Goal: Transaction & Acquisition: Purchase product/service

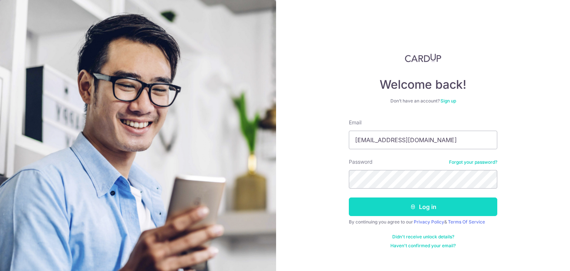
click at [406, 212] on button "Log in" at bounding box center [423, 206] width 148 height 19
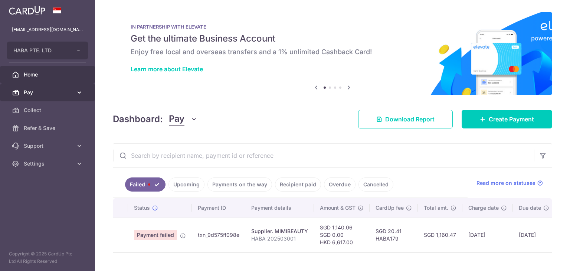
click at [43, 87] on link "Pay" at bounding box center [47, 93] width 95 height 18
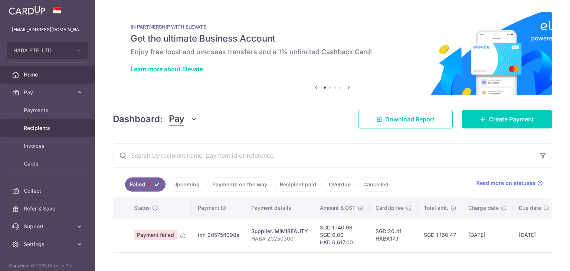
click at [38, 131] on span "Recipients" at bounding box center [48, 127] width 49 height 7
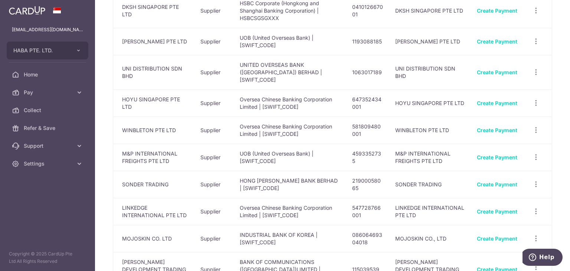
scroll to position [223, 0]
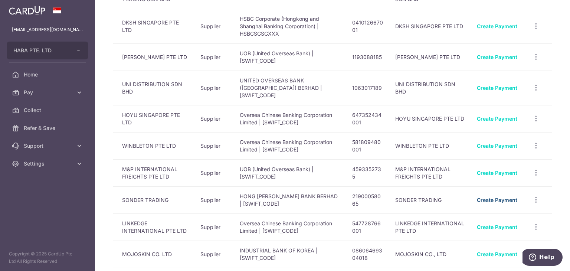
click at [481, 197] on link "Create Payment" at bounding box center [497, 200] width 40 height 6
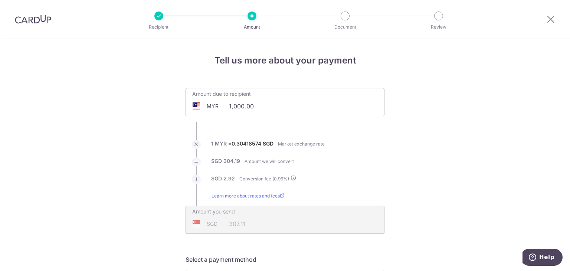
click at [255, 105] on input "1,000.00" at bounding box center [243, 106] width 115 height 17
type input "44,072.80"
type input "13,530.13"
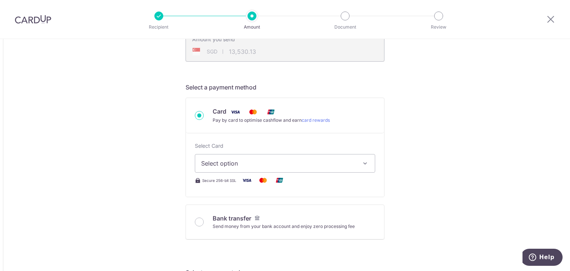
scroll to position [186, 0]
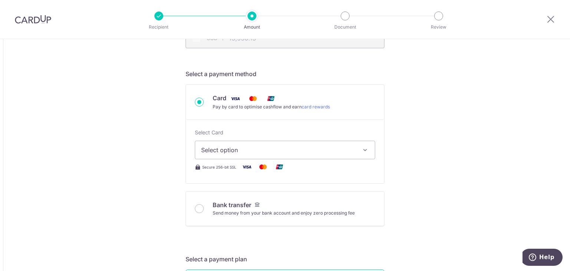
click at [226, 148] on span "Select option" at bounding box center [278, 149] width 154 height 9
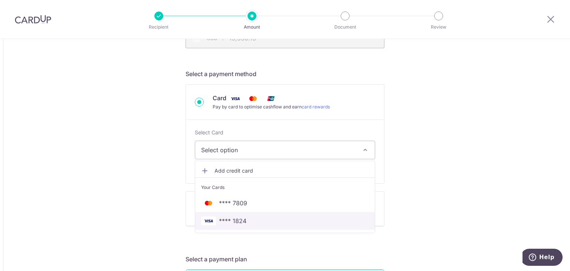
click at [229, 218] on span "**** 1824" at bounding box center [232, 220] width 27 height 9
type input "44,072.80"
type input "13,530.35"
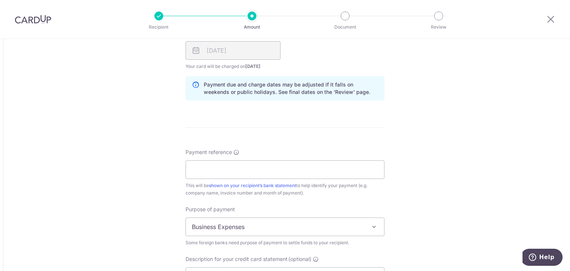
scroll to position [557, 0]
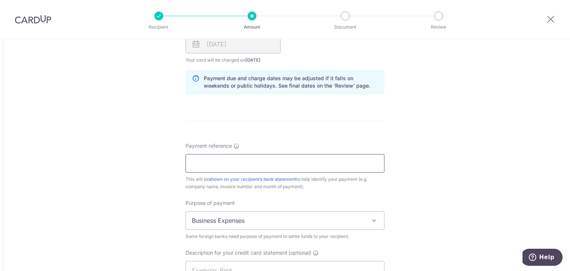
click at [226, 168] on input "Payment reference" at bounding box center [285, 163] width 199 height 19
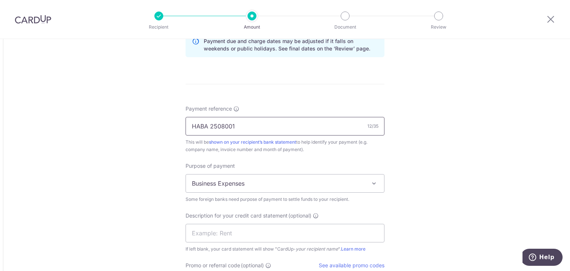
type input "HABA 2508001"
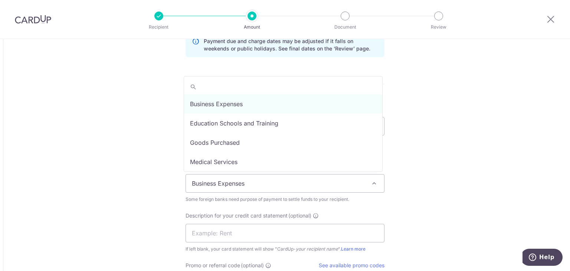
click at [219, 181] on span "Business Expenses" at bounding box center [285, 183] width 198 height 18
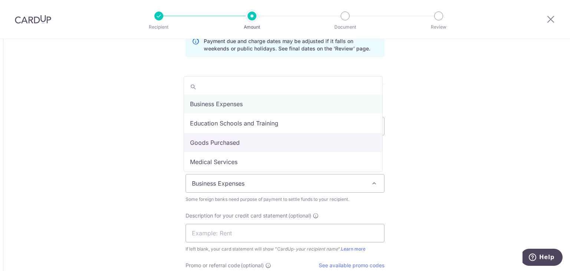
select select "Goods Purchased"
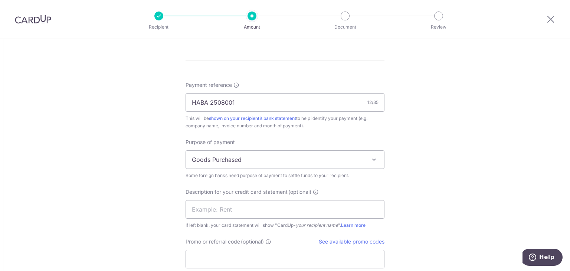
scroll to position [631, 0]
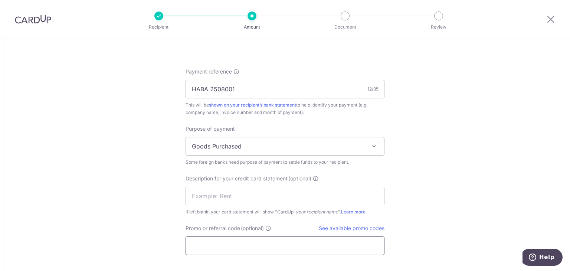
click at [210, 247] on input "Promo or referral code (optional)" at bounding box center [285, 245] width 199 height 19
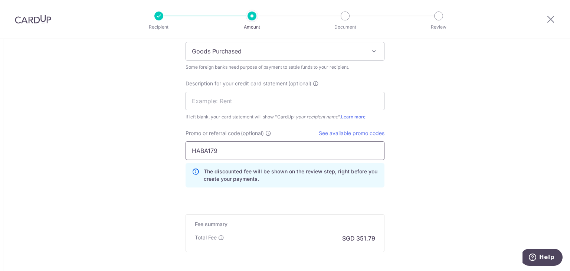
scroll to position [779, 0]
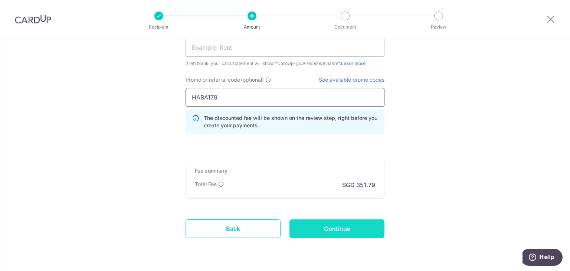
type input "HABA179"
click at [312, 221] on input "Continue" at bounding box center [336, 228] width 95 height 19
type input "Create Schedule"
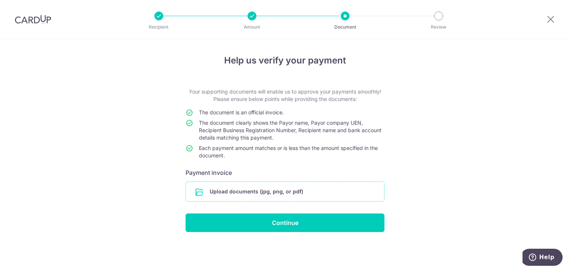
click at [277, 192] on input "file" at bounding box center [285, 191] width 198 height 19
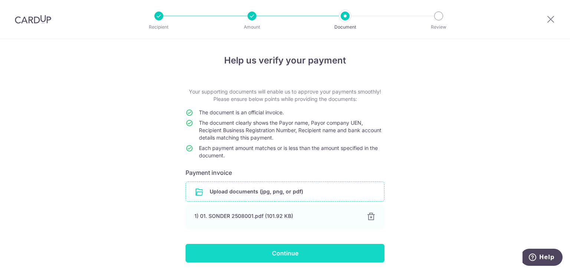
click at [282, 256] on input "Continue" at bounding box center [285, 253] width 199 height 19
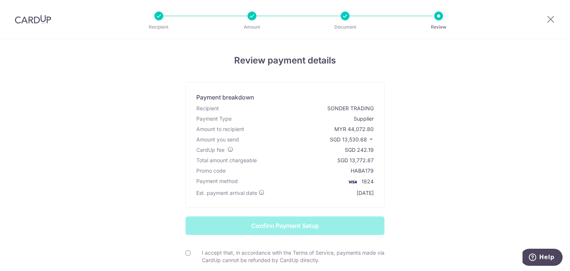
click at [220, 258] on label "I accept that, in accordance with the Terms of Service, payments made via CardU…" at bounding box center [289, 256] width 190 height 15
click at [190, 255] on input "I accept that, in accordance with the Terms of Service, payments made via CardU…" at bounding box center [188, 253] width 5 height 5
checkbox input "true"
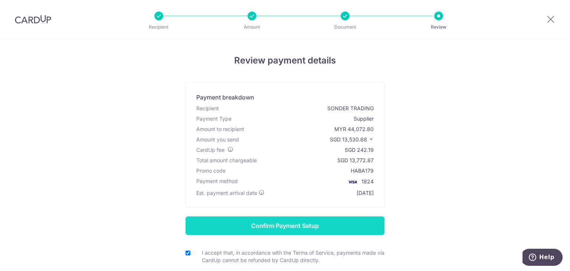
click at [245, 225] on input "Confirm Payment Setup" at bounding box center [285, 225] width 199 height 19
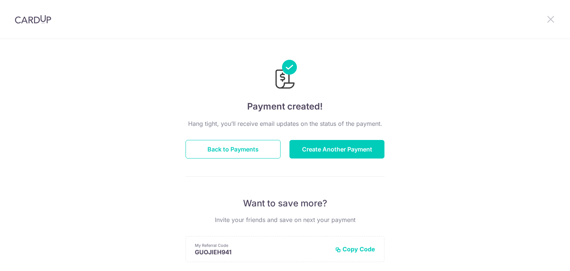
click at [551, 17] on icon at bounding box center [550, 18] width 9 height 9
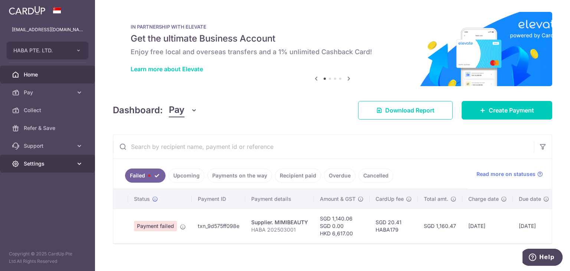
click at [58, 164] on span "Settings" at bounding box center [48, 163] width 49 height 7
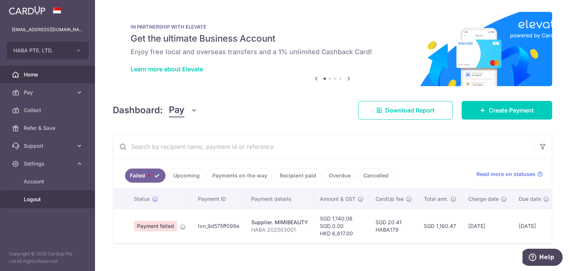
click at [49, 194] on link "Logout" at bounding box center [47, 199] width 95 height 18
